Goal: Transaction & Acquisition: Register for event/course

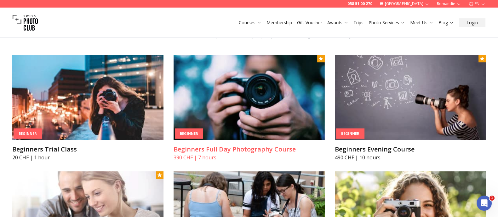
click at [292, 95] on img at bounding box center [249, 97] width 151 height 85
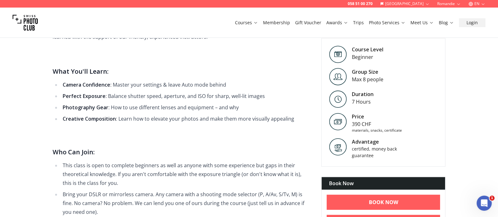
scroll to position [360, 0]
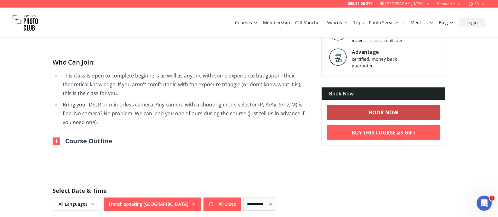
click at [374, 107] on link "BOOK NOW" at bounding box center [384, 112] width 114 height 15
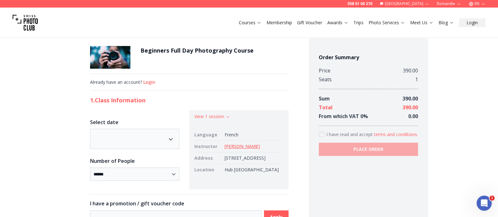
scroll to position [4, 0]
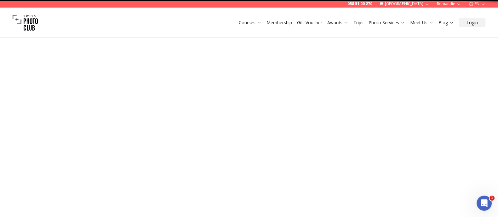
scroll to position [21, 0]
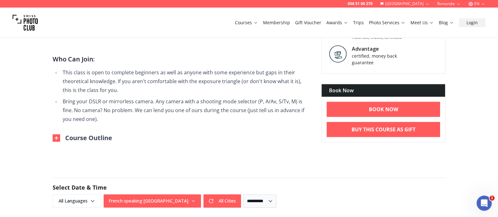
scroll to position [510, 0]
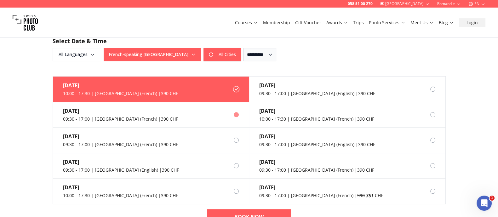
click at [171, 115] on label "[DATE] 09:30 - 17:00 | [GEOGRAPHIC_DATA] (French) | 390 CHF" at bounding box center [151, 115] width 196 height 26
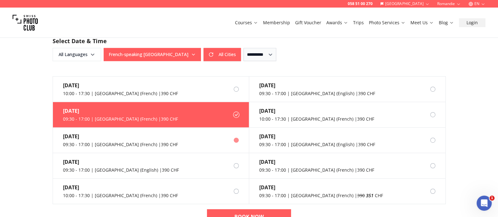
click at [192, 134] on label "[DATE] 09:30 - 17:00 | [GEOGRAPHIC_DATA] (French) | 390 CHF" at bounding box center [151, 141] width 196 height 26
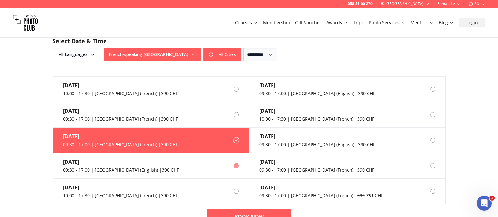
click at [148, 167] on div "09:30 - 17:00 | [GEOGRAPHIC_DATA] (English) | 390 CHF" at bounding box center [121, 170] width 116 height 6
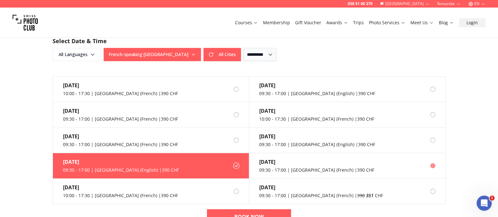
click at [334, 172] on div "09:30 - 17:00 | [GEOGRAPHIC_DATA] (French) | 390 CHF" at bounding box center [316, 170] width 115 height 6
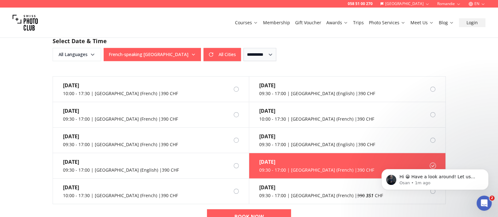
scroll to position [0, 0]
